Goal: Find specific page/section: Find specific page/section

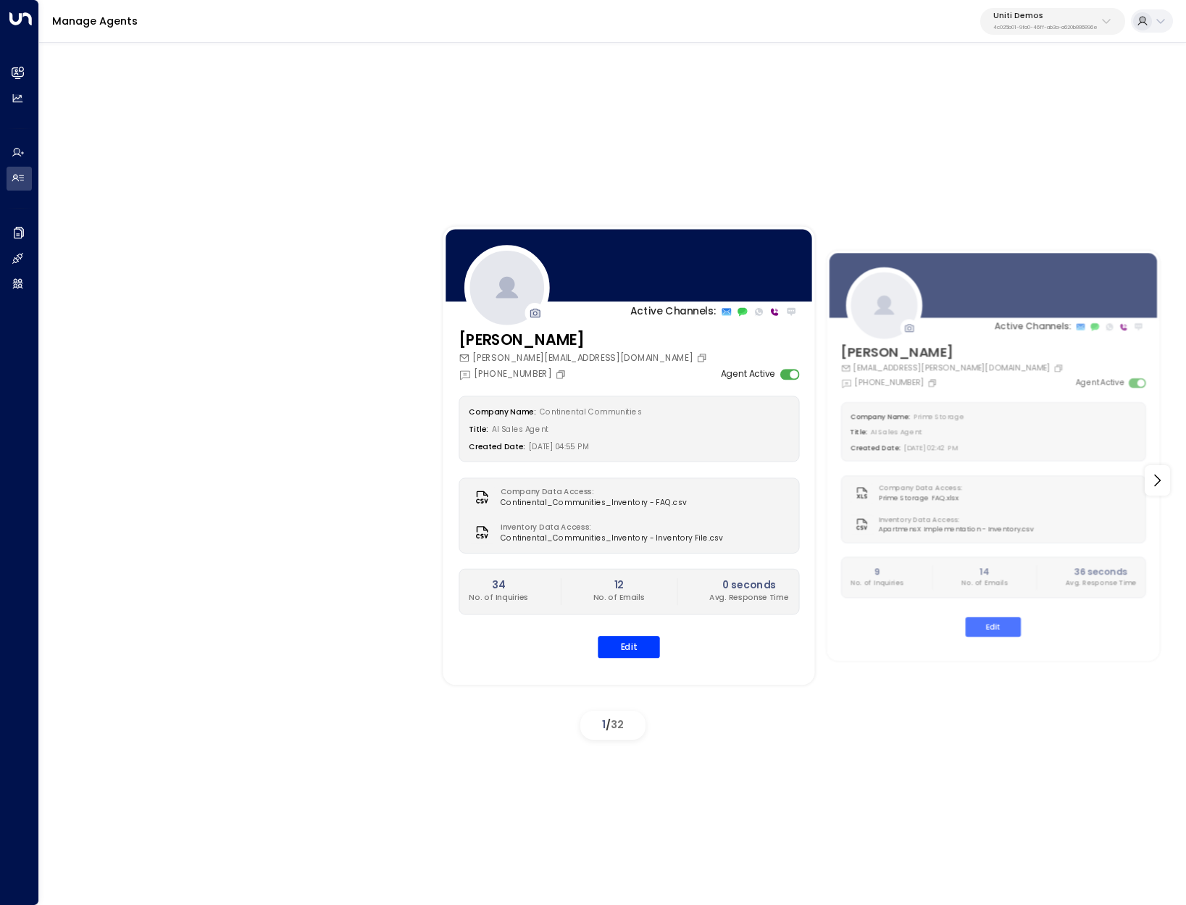
click at [1090, 14] on p "Uniti Demos" at bounding box center [1045, 16] width 104 height 9
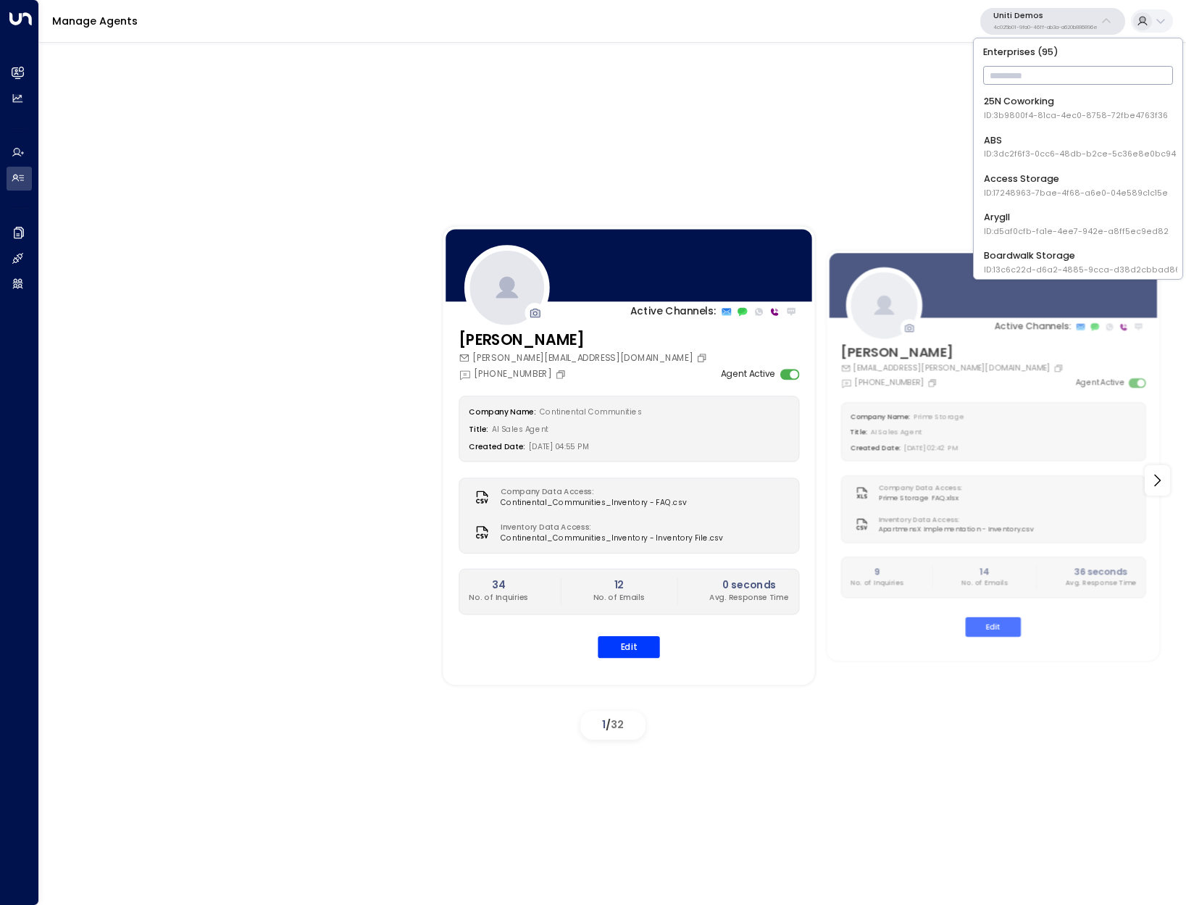
click at [1020, 72] on input "text" at bounding box center [1078, 75] width 191 height 25
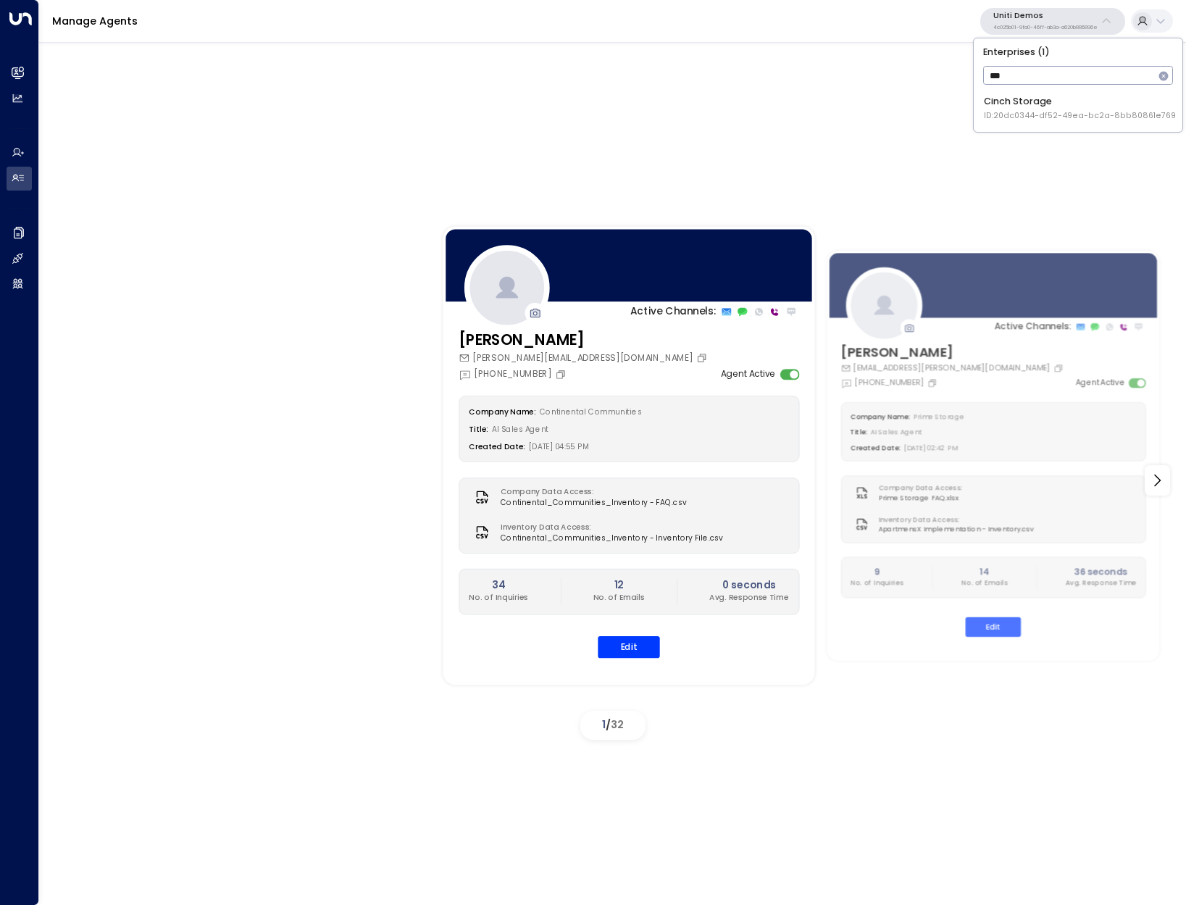
type input "***"
click at [1040, 103] on div "Cinch Storage ID: 20dc0344-df52-49ea-bc2a-8bb80861e769" at bounding box center [1080, 108] width 192 height 27
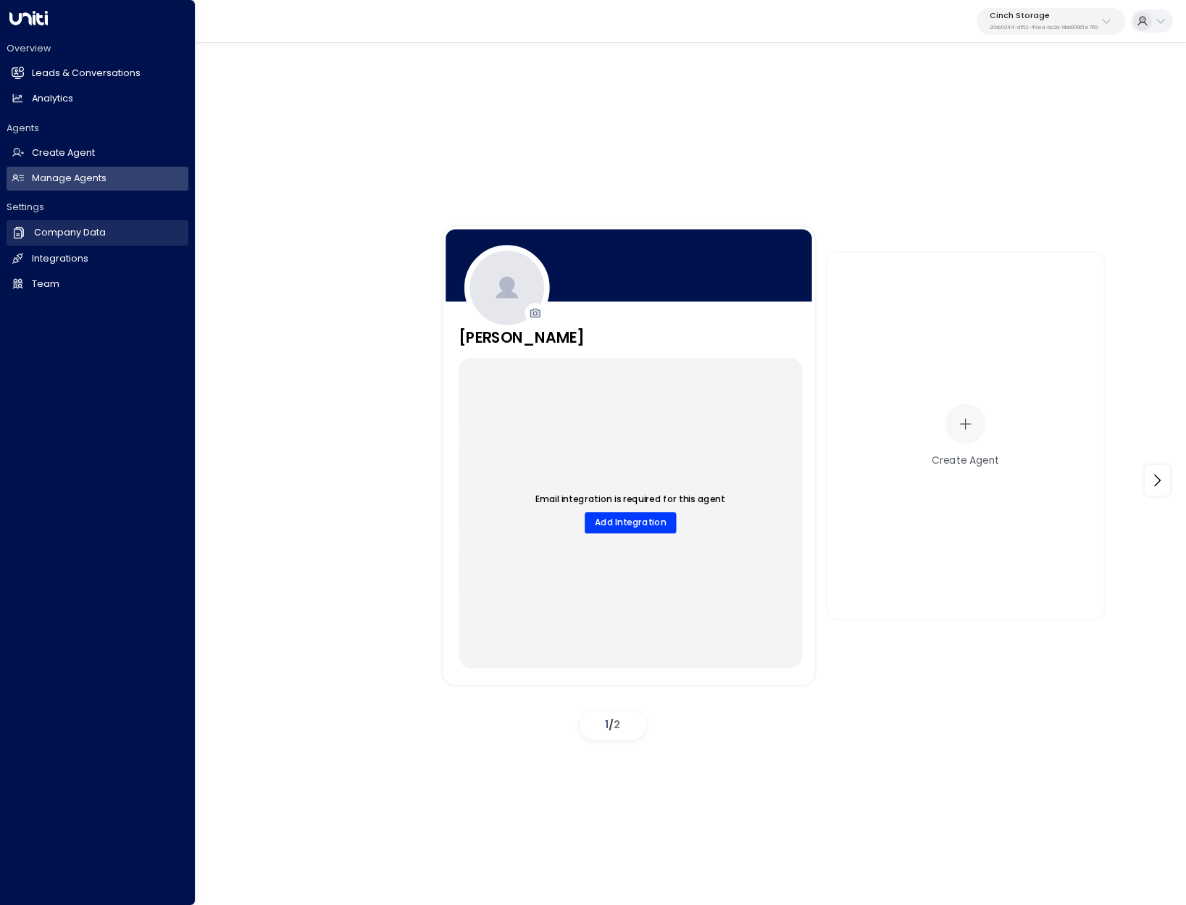
click at [93, 229] on h2 "Company Data" at bounding box center [70, 233] width 72 height 14
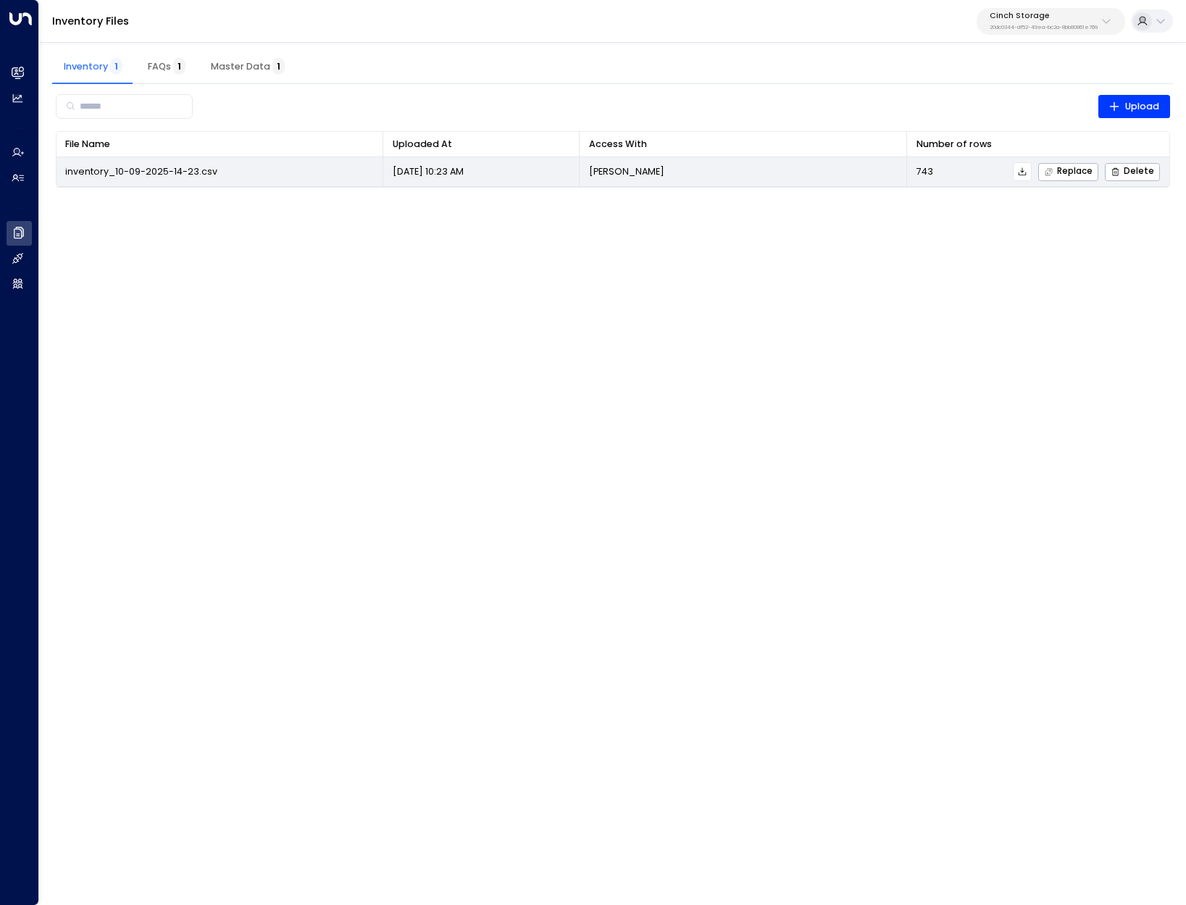
click at [1024, 172] on icon at bounding box center [1022, 172] width 10 height 10
